Goal: Navigation & Orientation: Find specific page/section

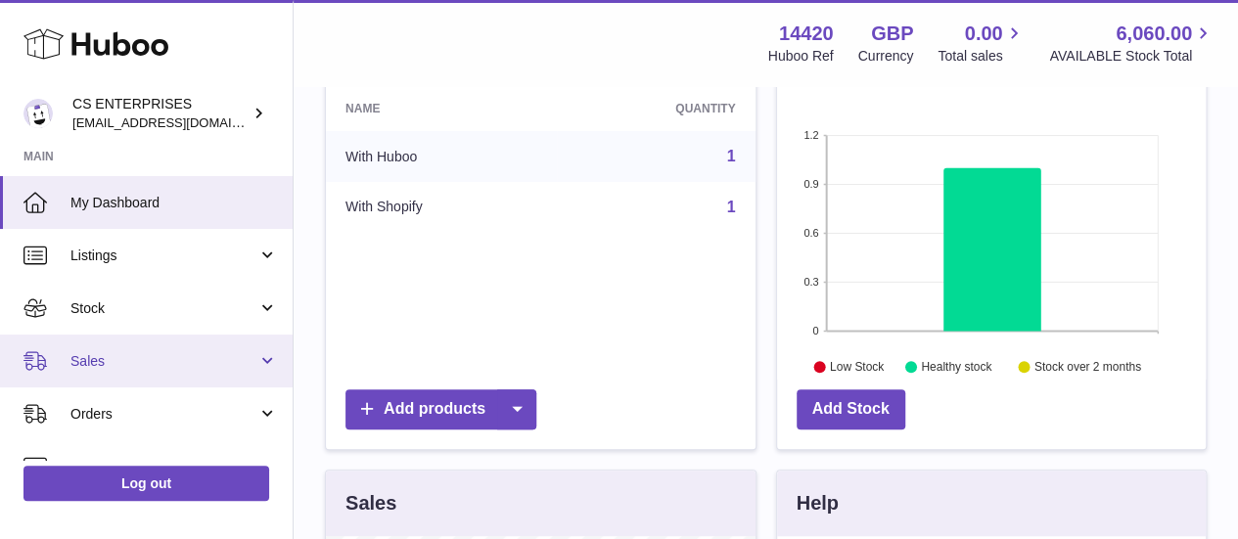
click at [184, 348] on link "Sales" at bounding box center [146, 361] width 293 height 53
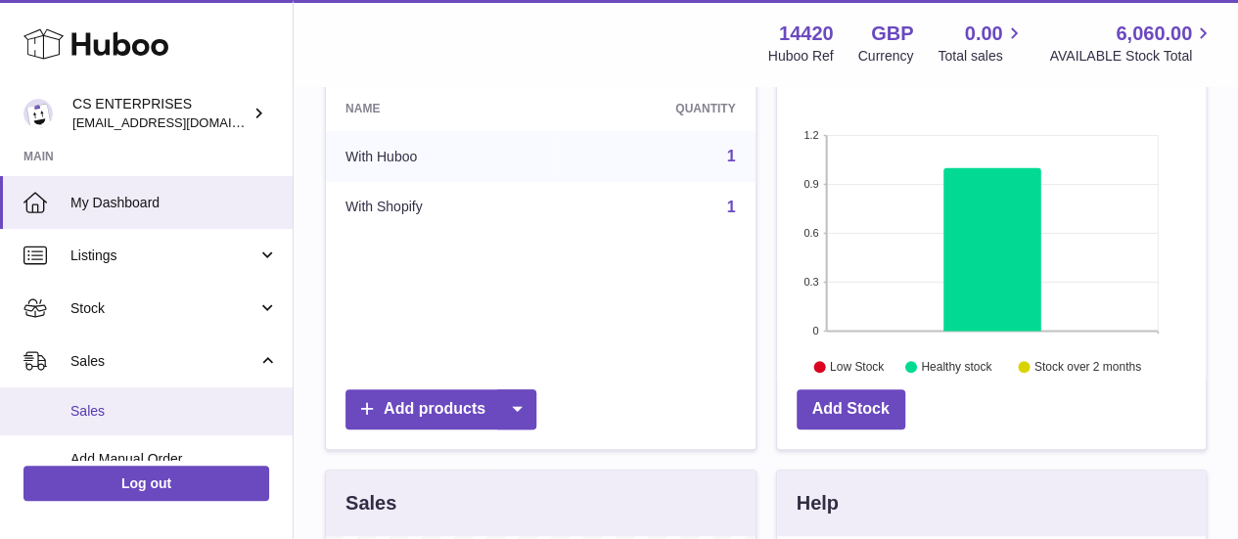
click at [166, 428] on link "Sales" at bounding box center [146, 412] width 293 height 48
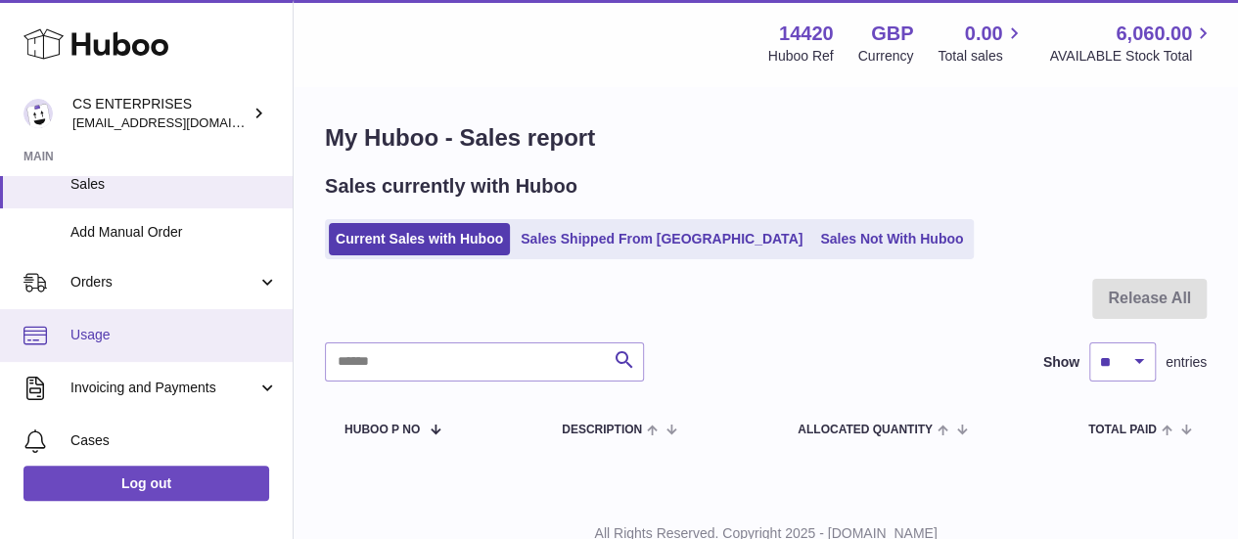
scroll to position [360, 0]
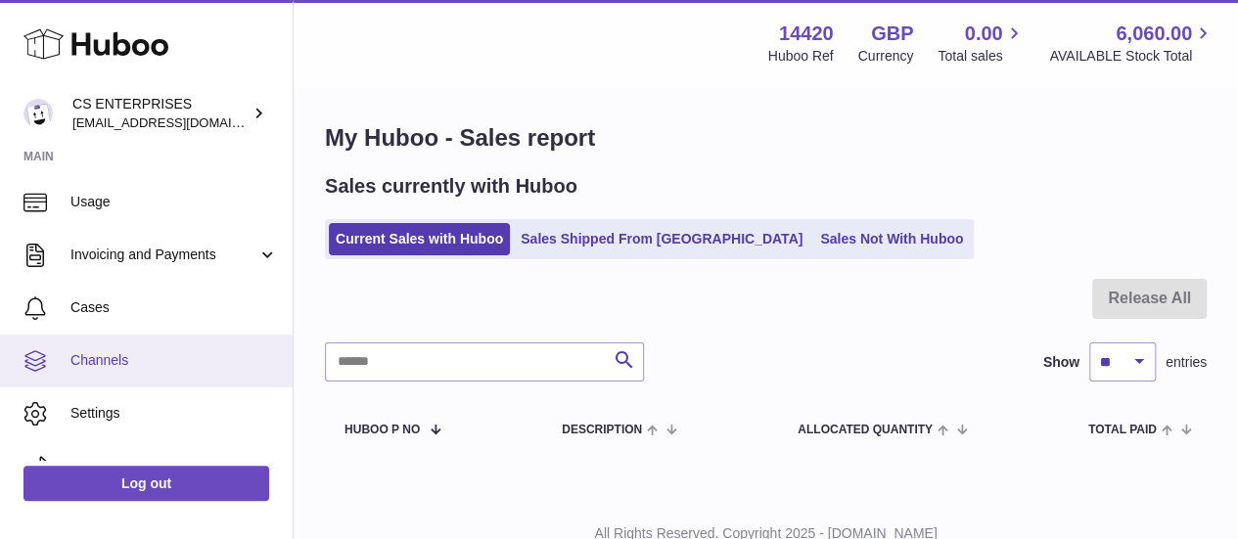
click at [143, 363] on span "Channels" at bounding box center [173, 360] width 207 height 19
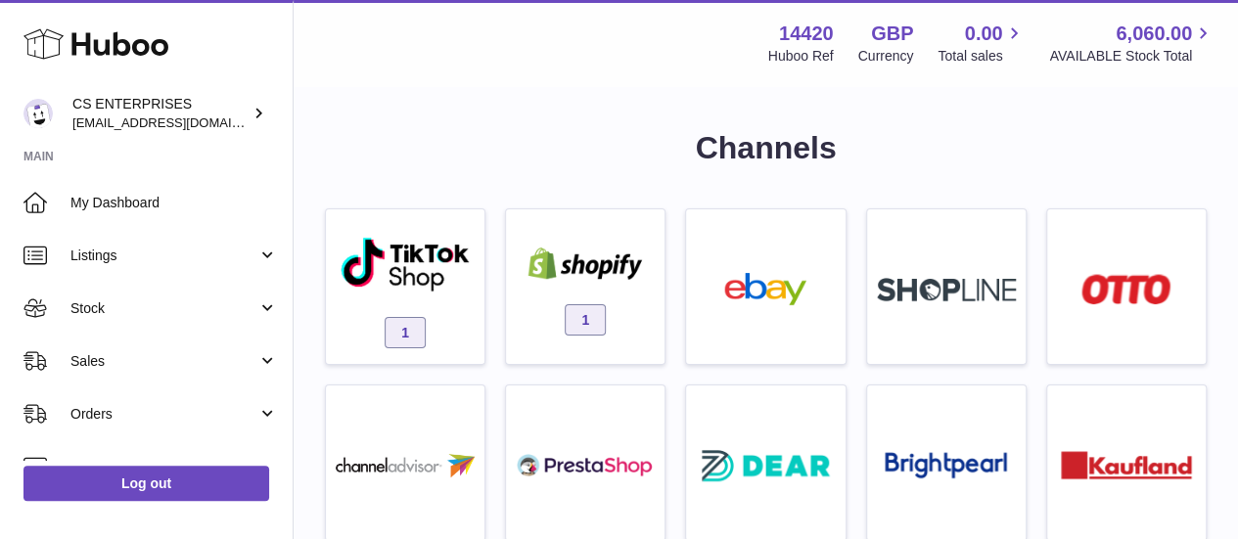
scroll to position [69, 0]
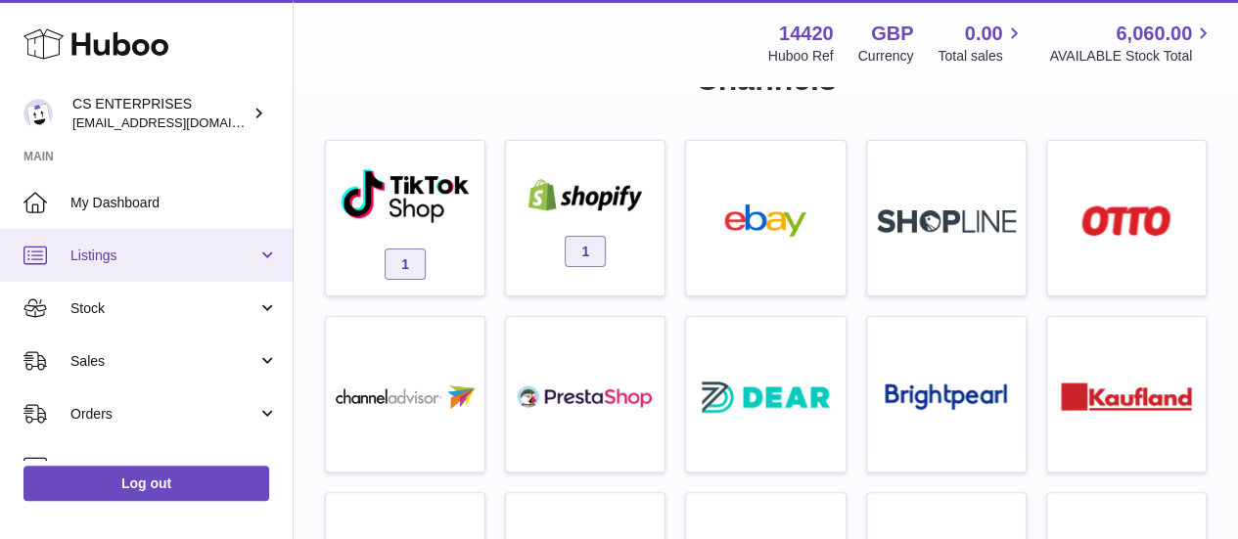
click at [243, 240] on link "Listings" at bounding box center [146, 255] width 293 height 53
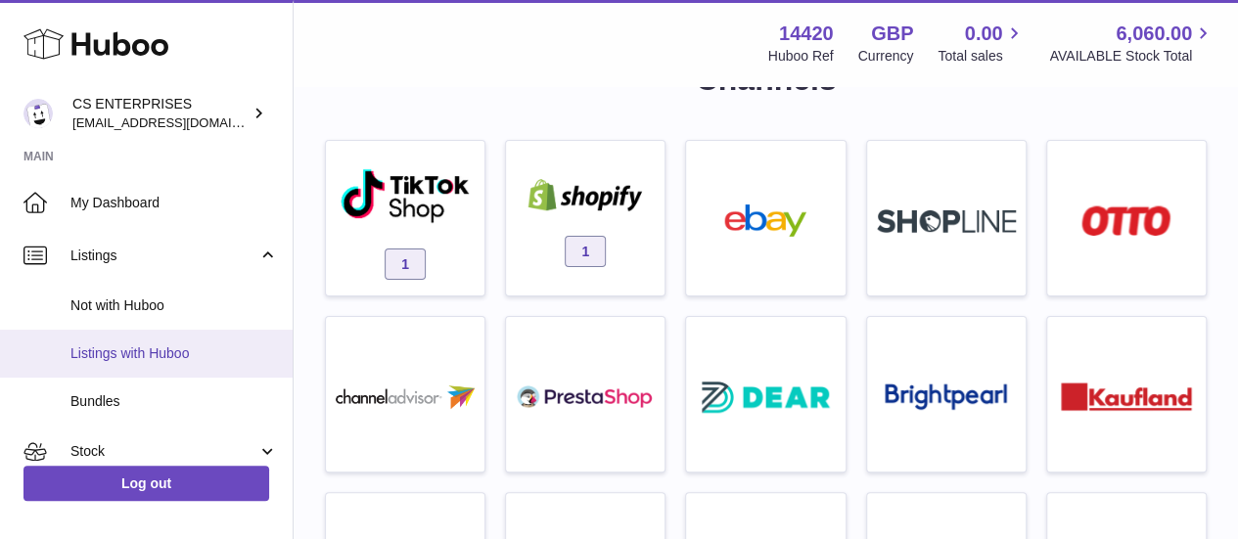
click at [186, 345] on span "Listings with Huboo" at bounding box center [173, 353] width 207 height 19
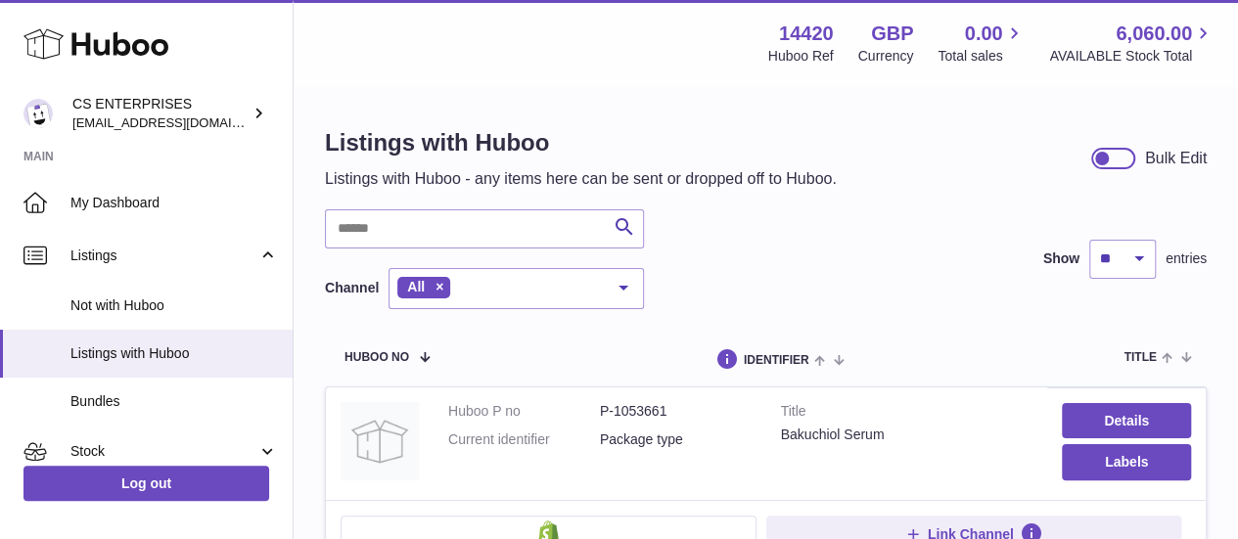
scroll to position [211, 0]
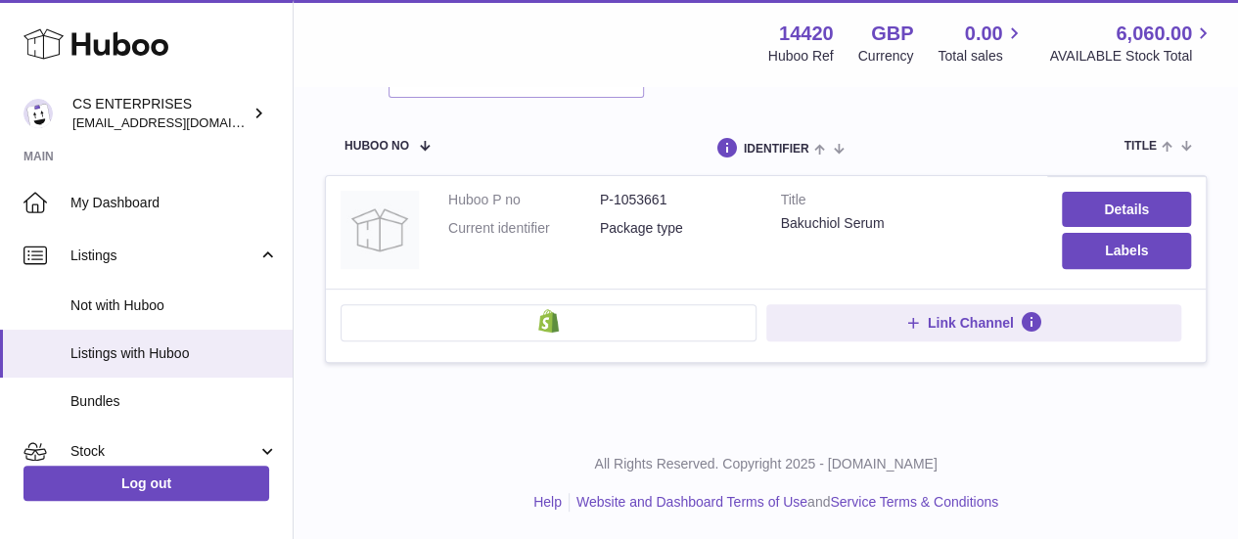
click at [605, 328] on button at bounding box center [549, 322] width 416 height 37
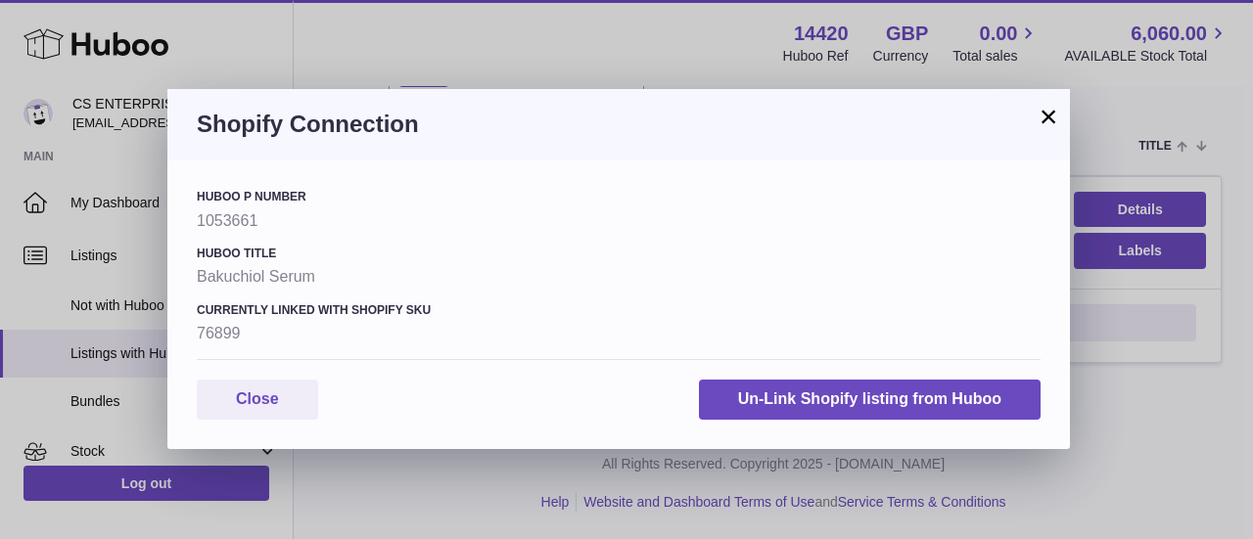
click at [1039, 117] on button "×" at bounding box center [1047, 116] width 23 height 23
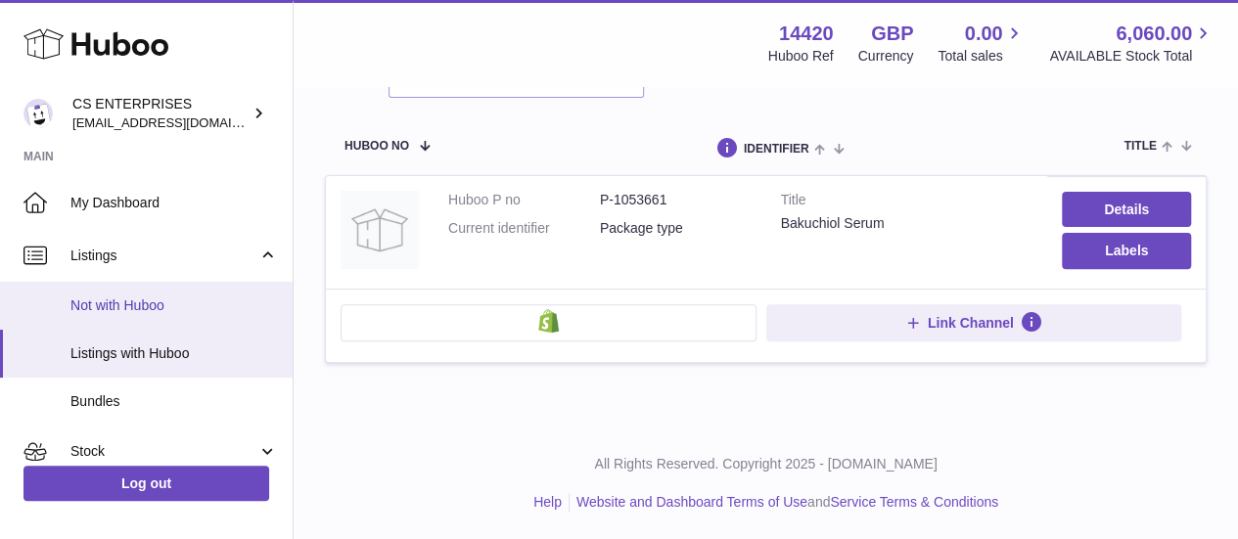
click at [178, 298] on span "Not with Huboo" at bounding box center [173, 306] width 207 height 19
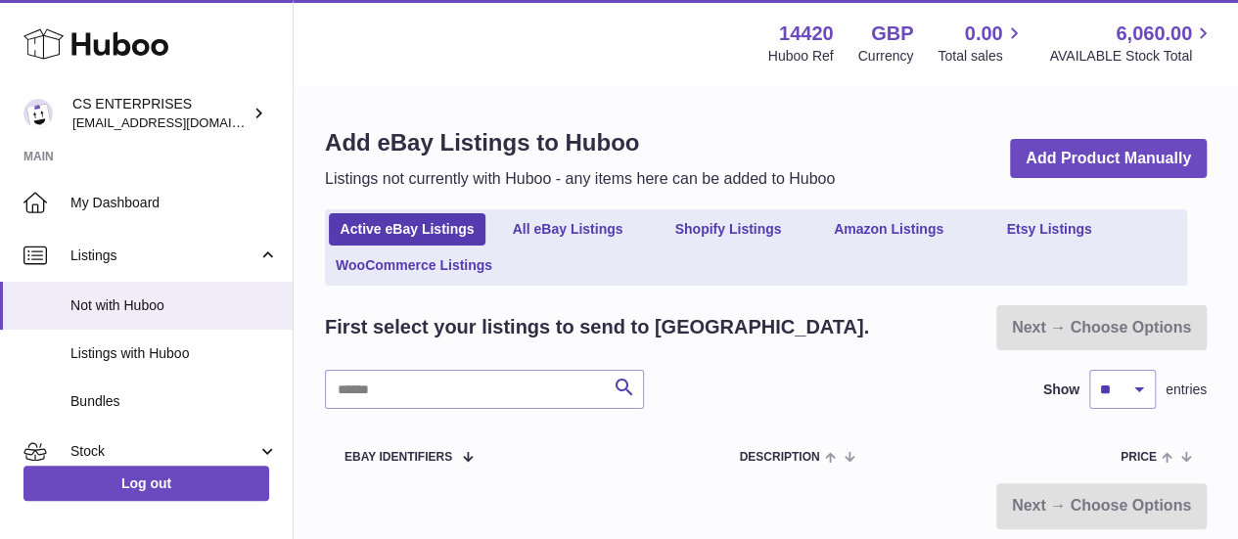
drag, startPoint x: 630, startPoint y: 66, endPoint x: 616, endPoint y: 79, distance: 20.1
click at [630, 68] on div "Menu Huboo 14420 Huboo Ref GBP Currency 0.00 Total sales 6,060.00 AVAILABLE Sto…" at bounding box center [766, 43] width 944 height 86
